Goal: Task Accomplishment & Management: Manage account settings

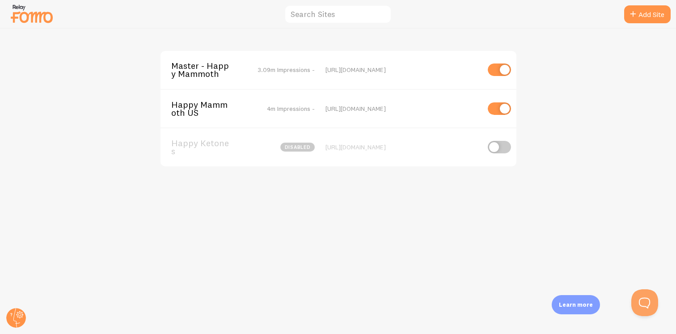
click at [301, 106] on span "4m Impressions -" at bounding box center [291, 109] width 48 height 8
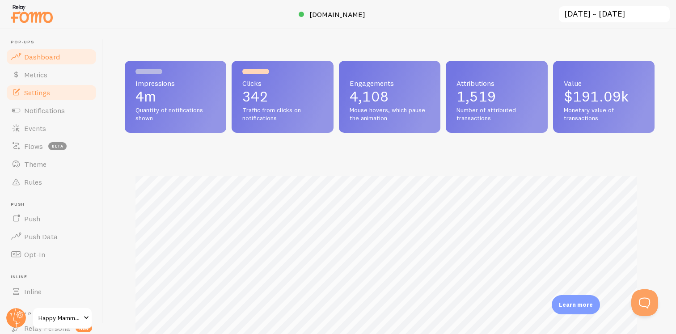
click at [66, 97] on link "Settings" at bounding box center [51, 93] width 92 height 18
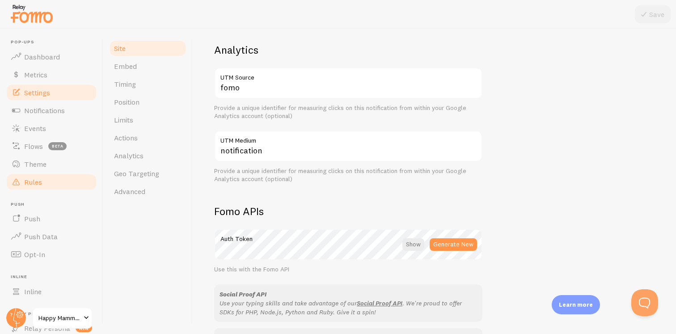
scroll to position [0, 0]
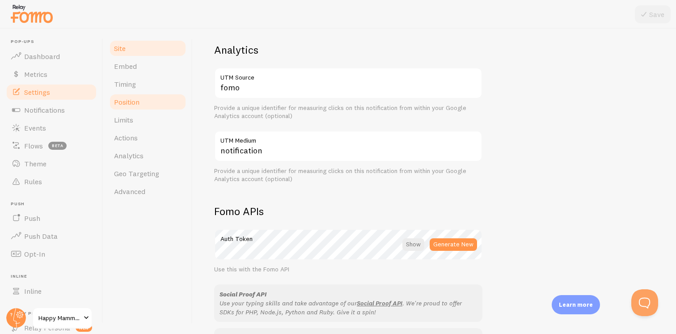
click at [132, 98] on span "Position" at bounding box center [126, 102] width 25 height 9
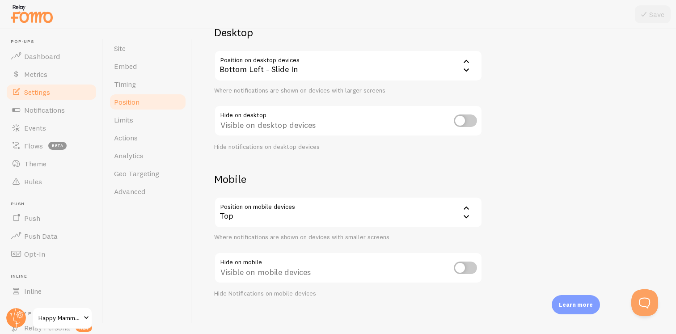
scroll to position [84, 0]
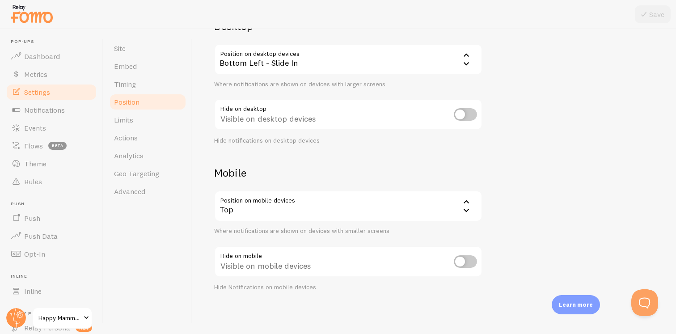
click at [467, 260] on input "checkbox" at bounding box center [465, 261] width 23 height 13
click at [651, 16] on button "Save" at bounding box center [653, 14] width 36 height 18
click at [463, 260] on input "checkbox" at bounding box center [465, 261] width 23 height 13
click at [643, 19] on icon at bounding box center [644, 14] width 11 height 11
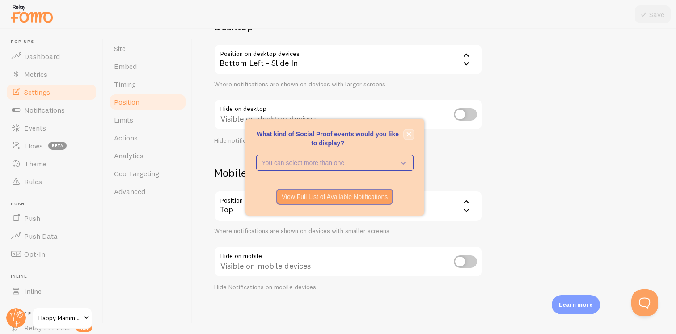
click at [408, 134] on icon "close," at bounding box center [409, 134] width 4 height 4
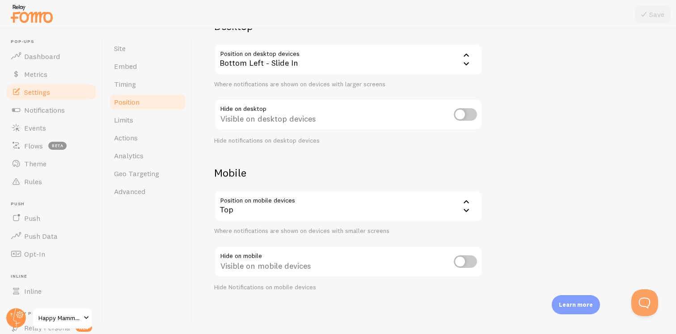
click at [471, 257] on input "checkbox" at bounding box center [465, 261] width 23 height 13
checkbox input "true"
click at [648, 18] on icon at bounding box center [644, 14] width 11 height 11
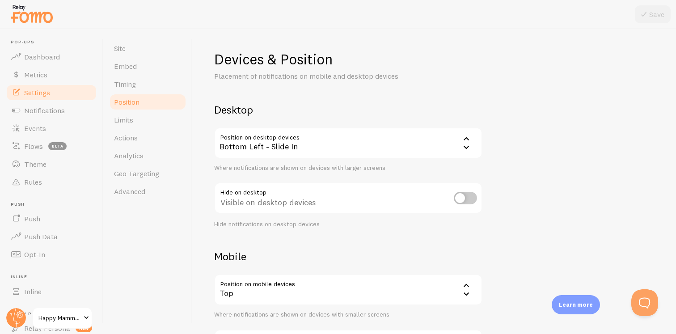
scroll to position [84, 0]
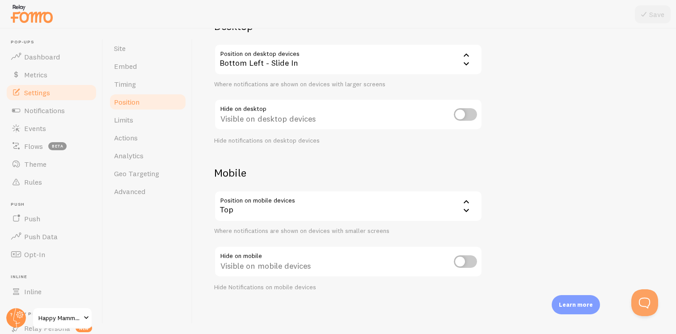
click at [472, 263] on input "checkbox" at bounding box center [465, 261] width 23 height 13
checkbox input "true"
click at [654, 17] on button "Save" at bounding box center [653, 14] width 36 height 18
